Goal: Navigation & Orientation: Find specific page/section

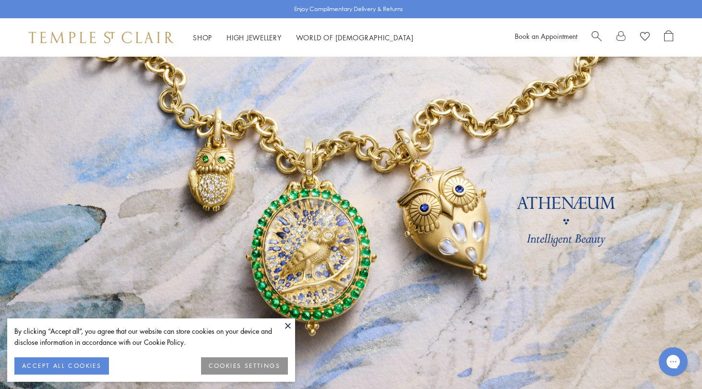
click at [289, 326] on button at bounding box center [288, 325] width 14 height 14
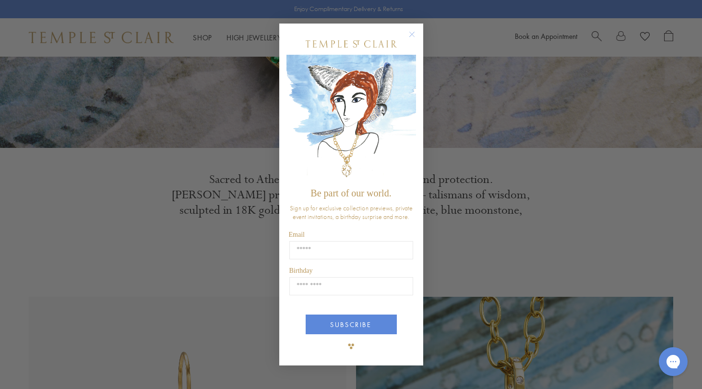
scroll to position [253, 0]
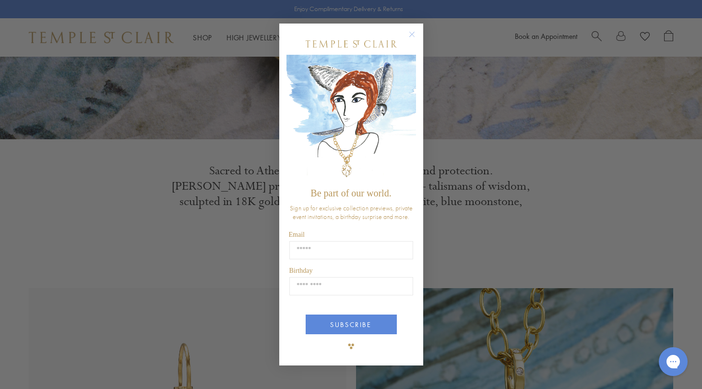
click at [410, 32] on circle "Close dialog" at bounding box center [412, 35] width 12 height 12
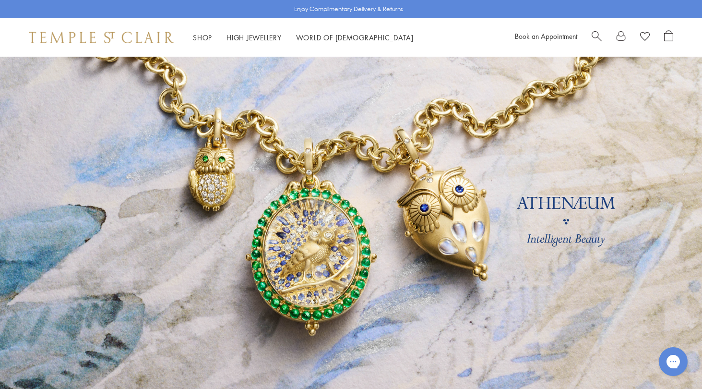
scroll to position [0, 0]
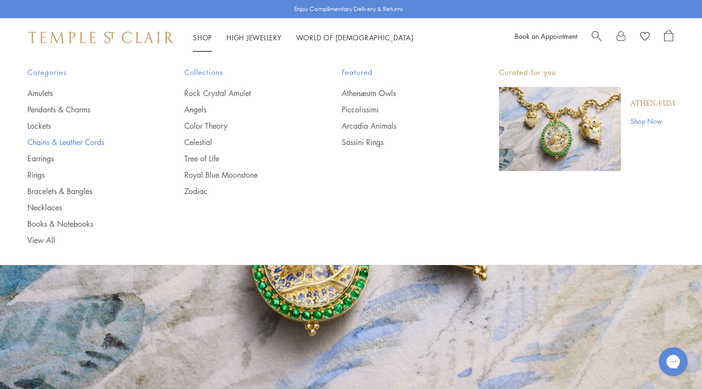
click at [94, 141] on link "Chains & Leather Cords" at bounding box center [86, 142] width 119 height 11
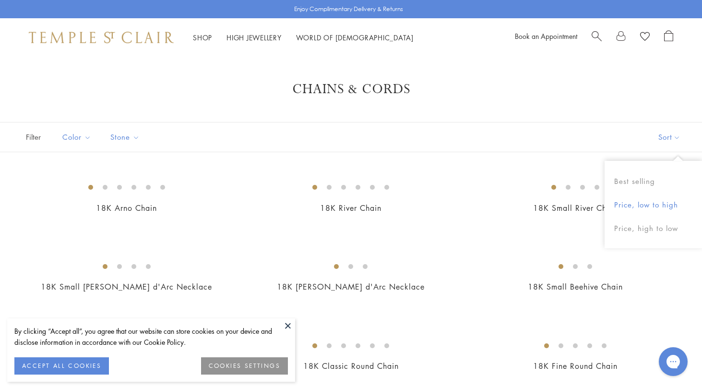
click at [626, 202] on button "Price, low to high" at bounding box center [652, 205] width 97 height 24
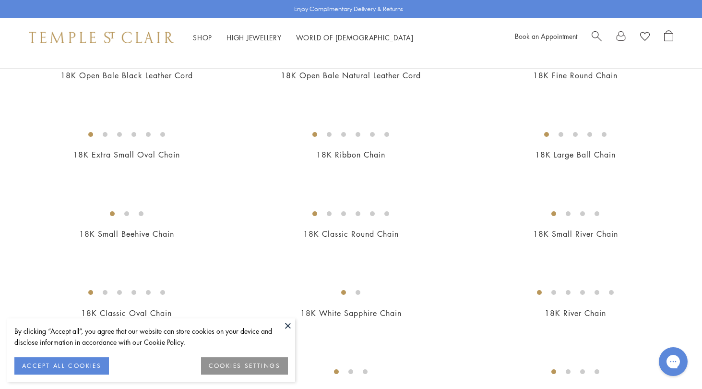
scroll to position [311, 0]
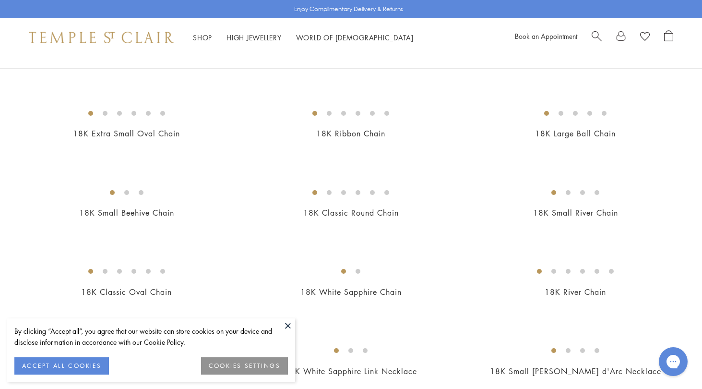
click at [259, 366] on button "COOKIES SETTINGS" at bounding box center [244, 365] width 87 height 17
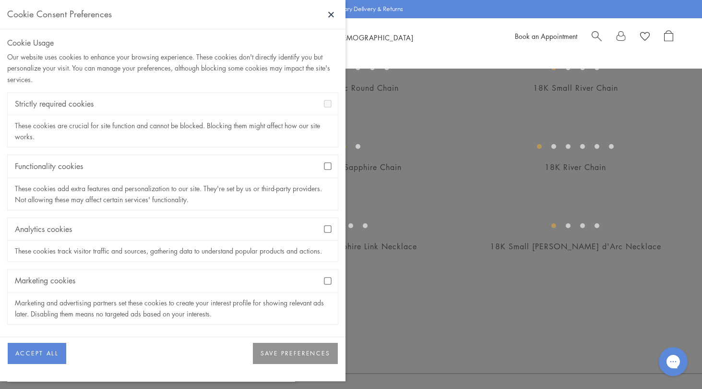
scroll to position [439, 0]
click at [286, 350] on button "SAVE PREFERENCES" at bounding box center [295, 352] width 85 height 21
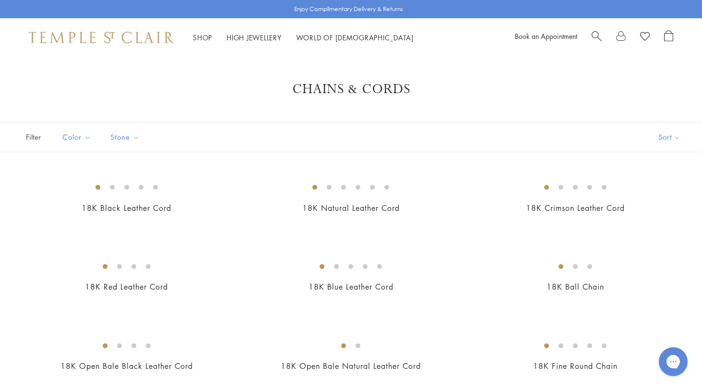
scroll to position [0, 0]
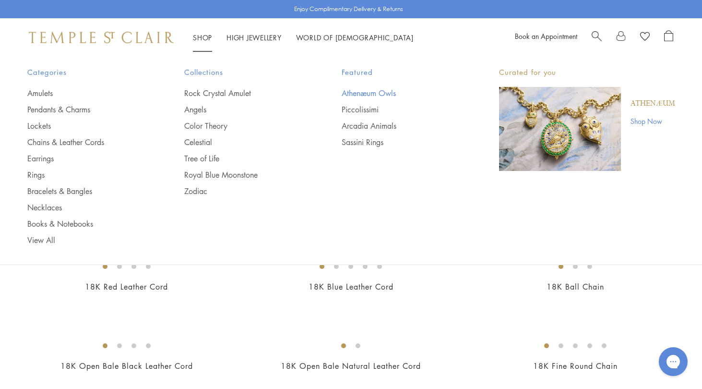
click at [374, 93] on link "Athenæum Owls" at bounding box center [401, 93] width 119 height 11
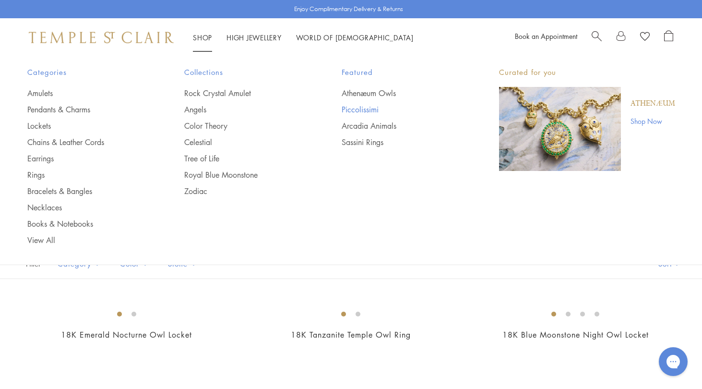
click at [354, 109] on link "Piccolissimi" at bounding box center [401, 109] width 119 height 11
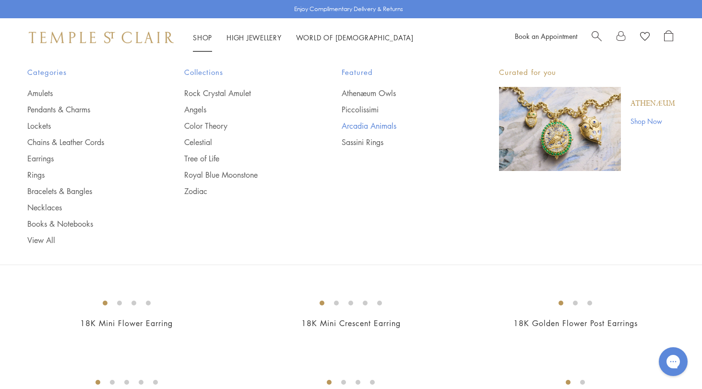
click at [352, 126] on link "Arcadia Animals" at bounding box center [401, 125] width 119 height 11
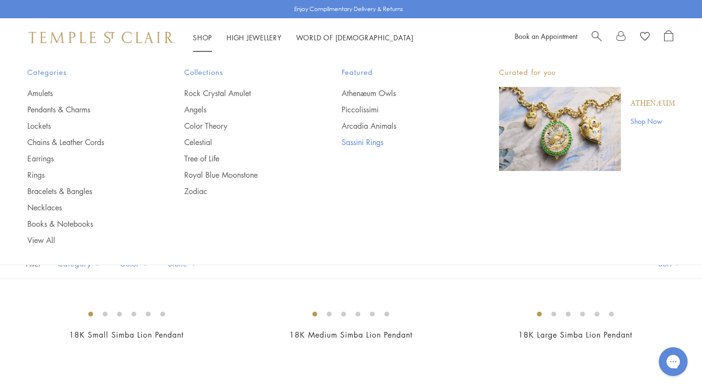
click at [358, 141] on link "Sassini Rings" at bounding box center [401, 142] width 119 height 11
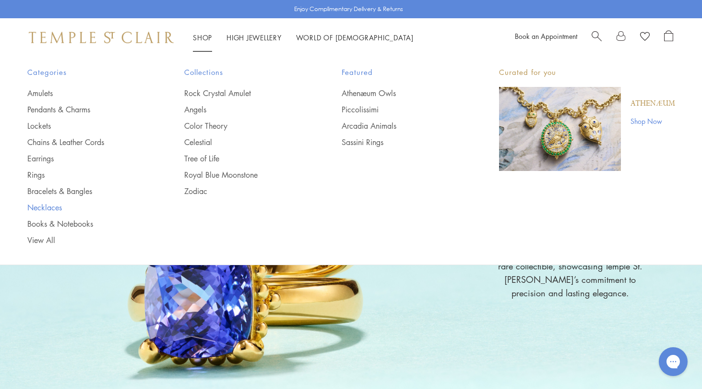
click at [43, 204] on link "Necklaces" at bounding box center [86, 207] width 119 height 11
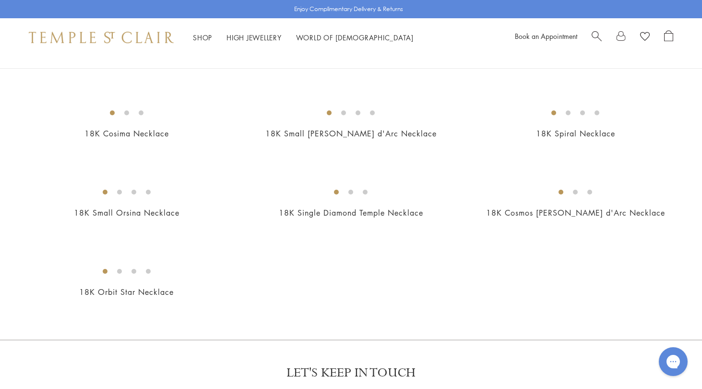
scroll to position [579, 0]
